Goal: Information Seeking & Learning: Learn about a topic

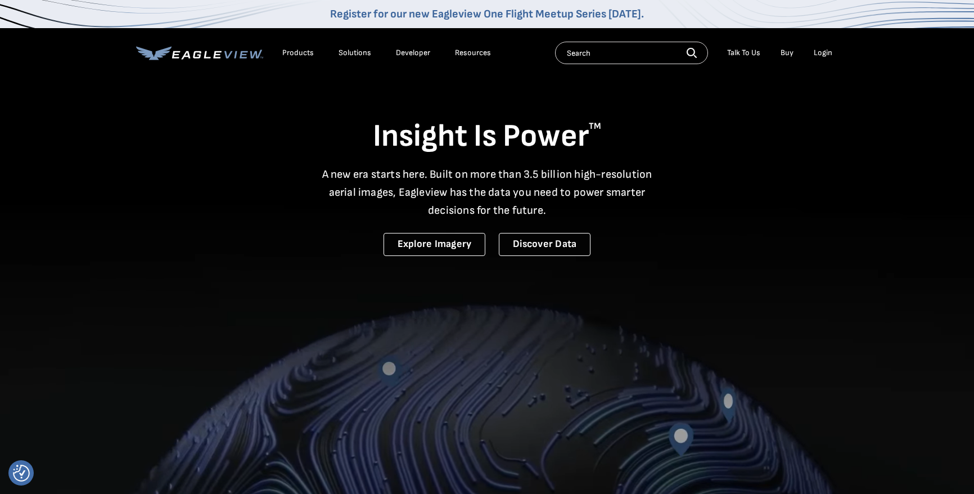
click at [291, 53] on div "Products" at bounding box center [297, 53] width 31 height 10
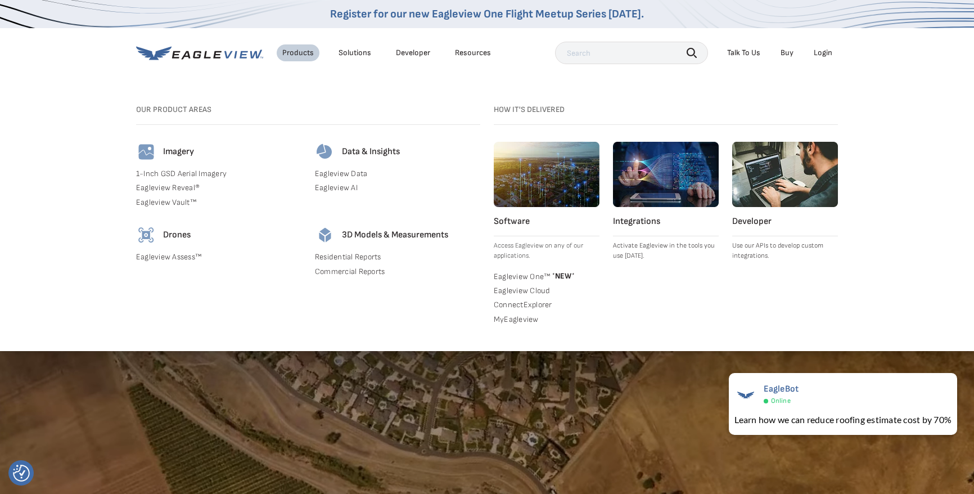
click at [525, 276] on link "Eagleview One™ * NEW *" at bounding box center [547, 275] width 106 height 11
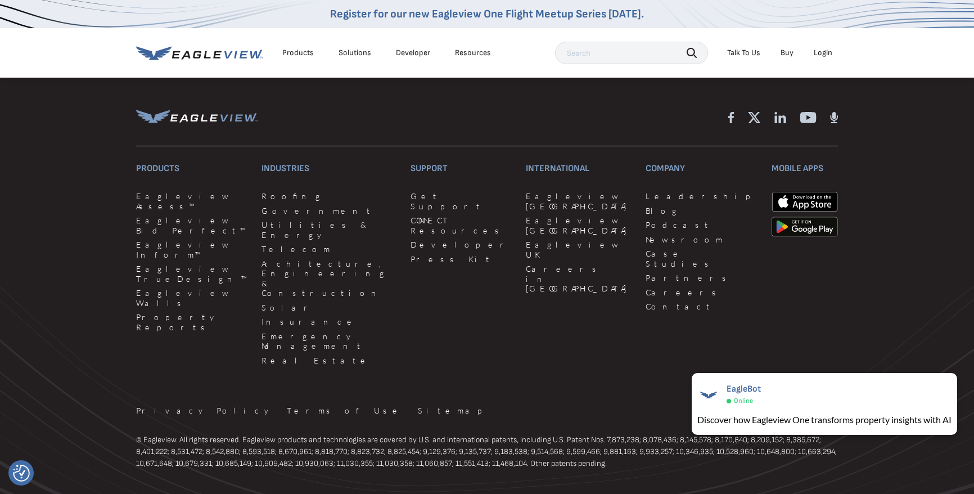
scroll to position [2669, 0]
click at [268, 193] on link "Roofing" at bounding box center [329, 195] width 136 height 10
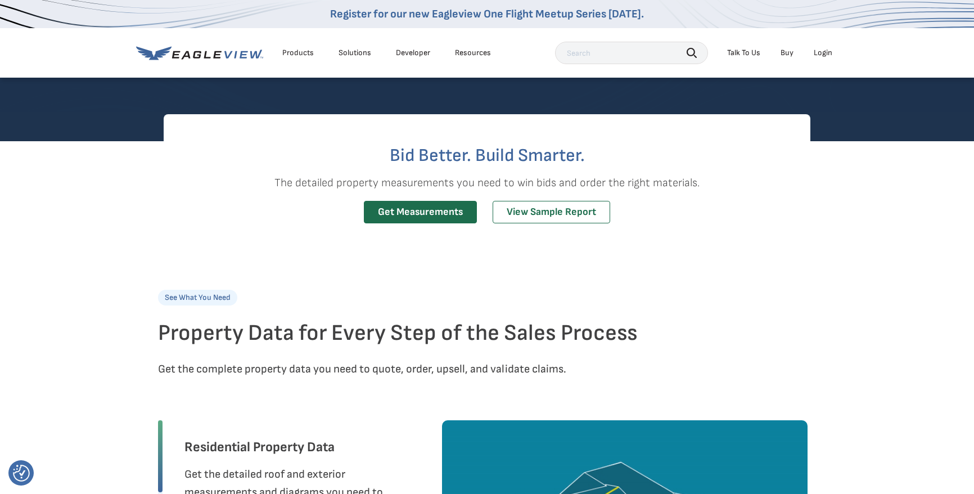
scroll to position [244, 0]
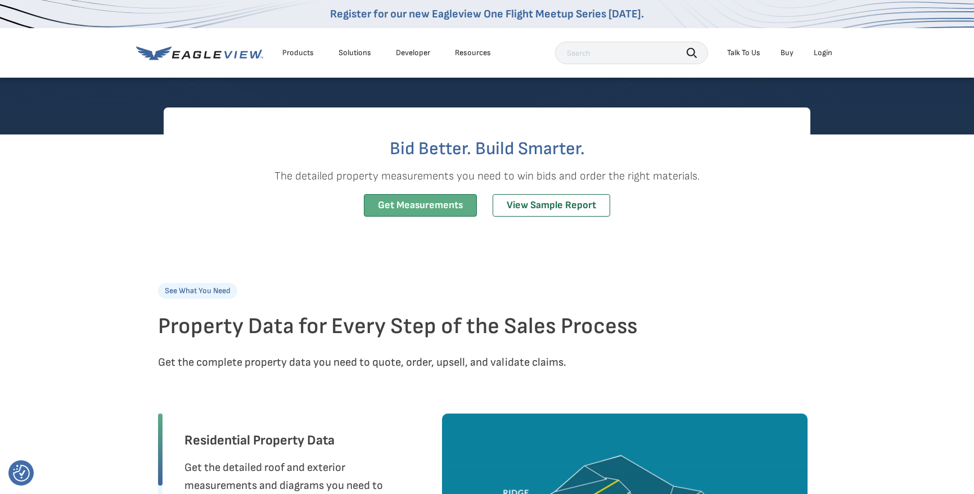
click at [401, 206] on link "Get Measurements" at bounding box center [420, 205] width 113 height 23
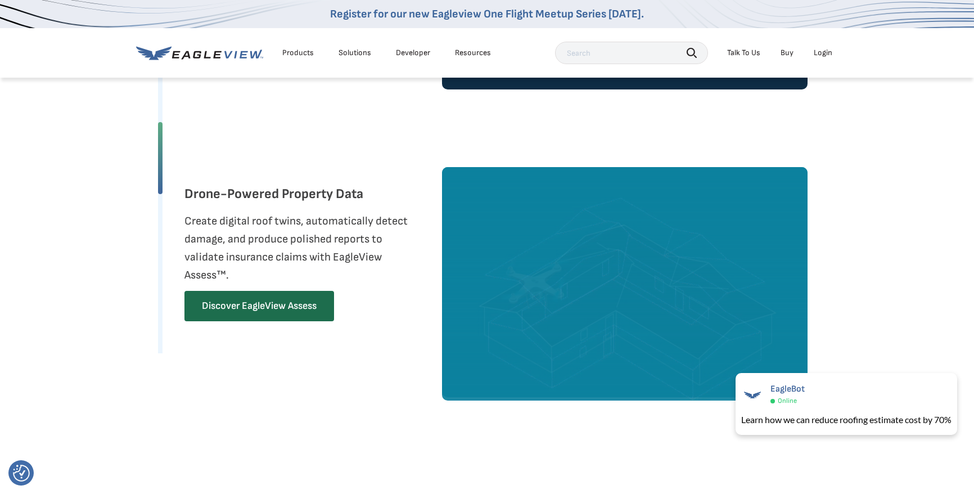
scroll to position [1141, 0]
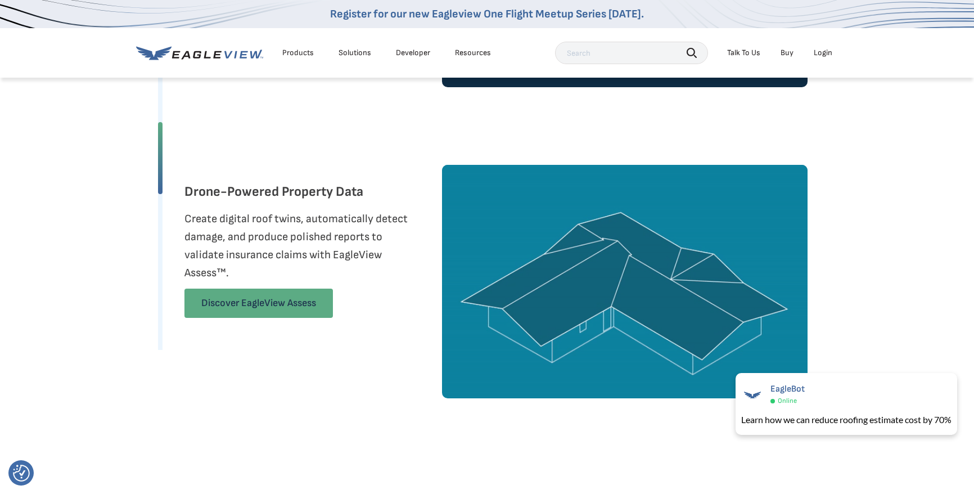
click at [250, 301] on link "Discover EagleView Assess" at bounding box center [258, 302] width 148 height 29
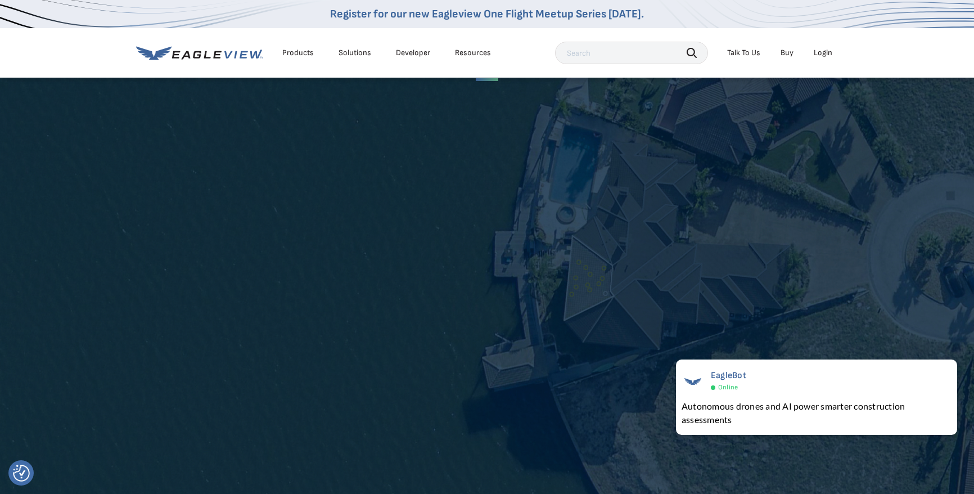
scroll to position [2145, 0]
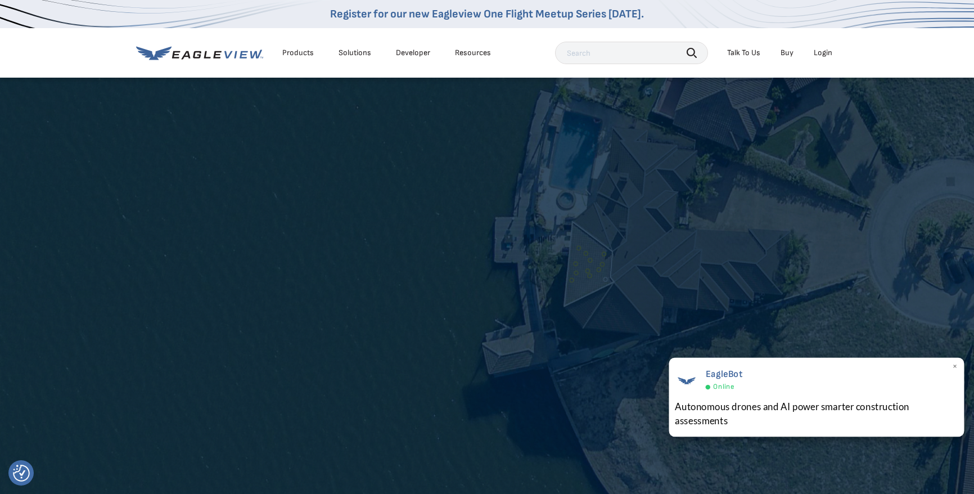
click at [837, 409] on div "Autonomous drones and AI power smarter construction assessments" at bounding box center [816, 413] width 283 height 28
